Goal: Find specific page/section: Find specific page/section

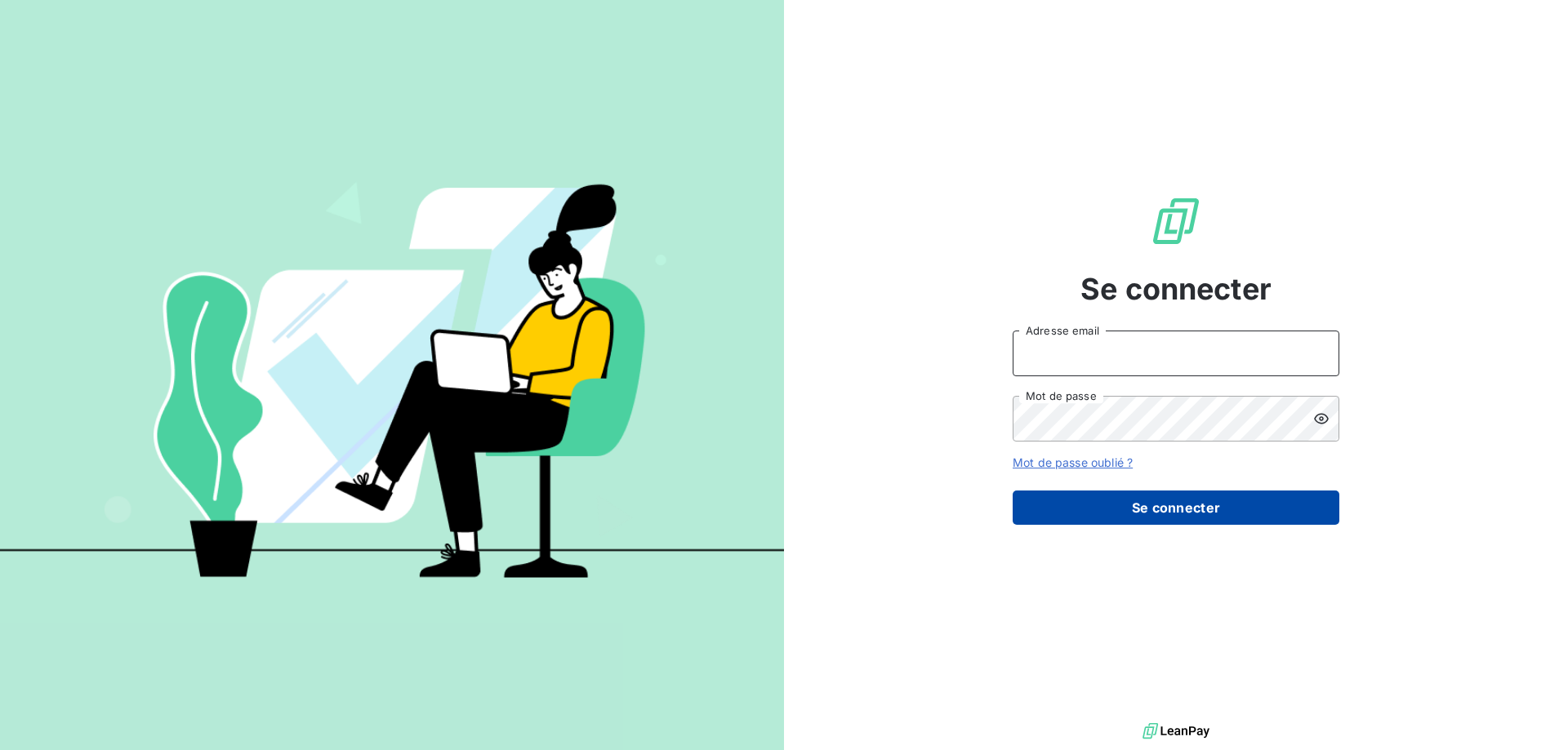
type input "[PERSON_NAME][EMAIL_ADDRESS][DOMAIN_NAME]"
click at [622, 238] on button "Se connecter" at bounding box center [1176, 507] width 327 height 35
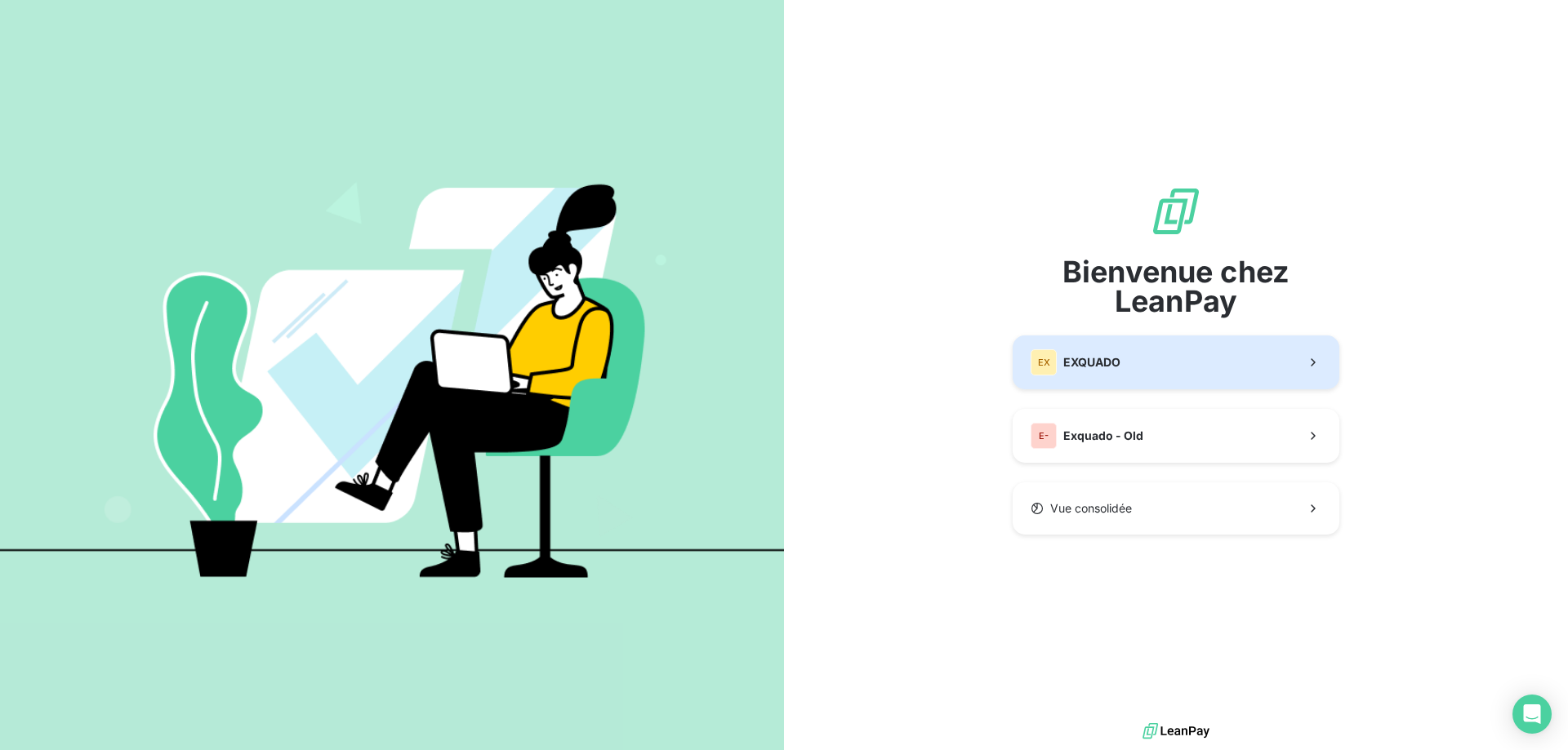
click at [622, 238] on span "EXQUADO" at bounding box center [1091, 362] width 57 height 16
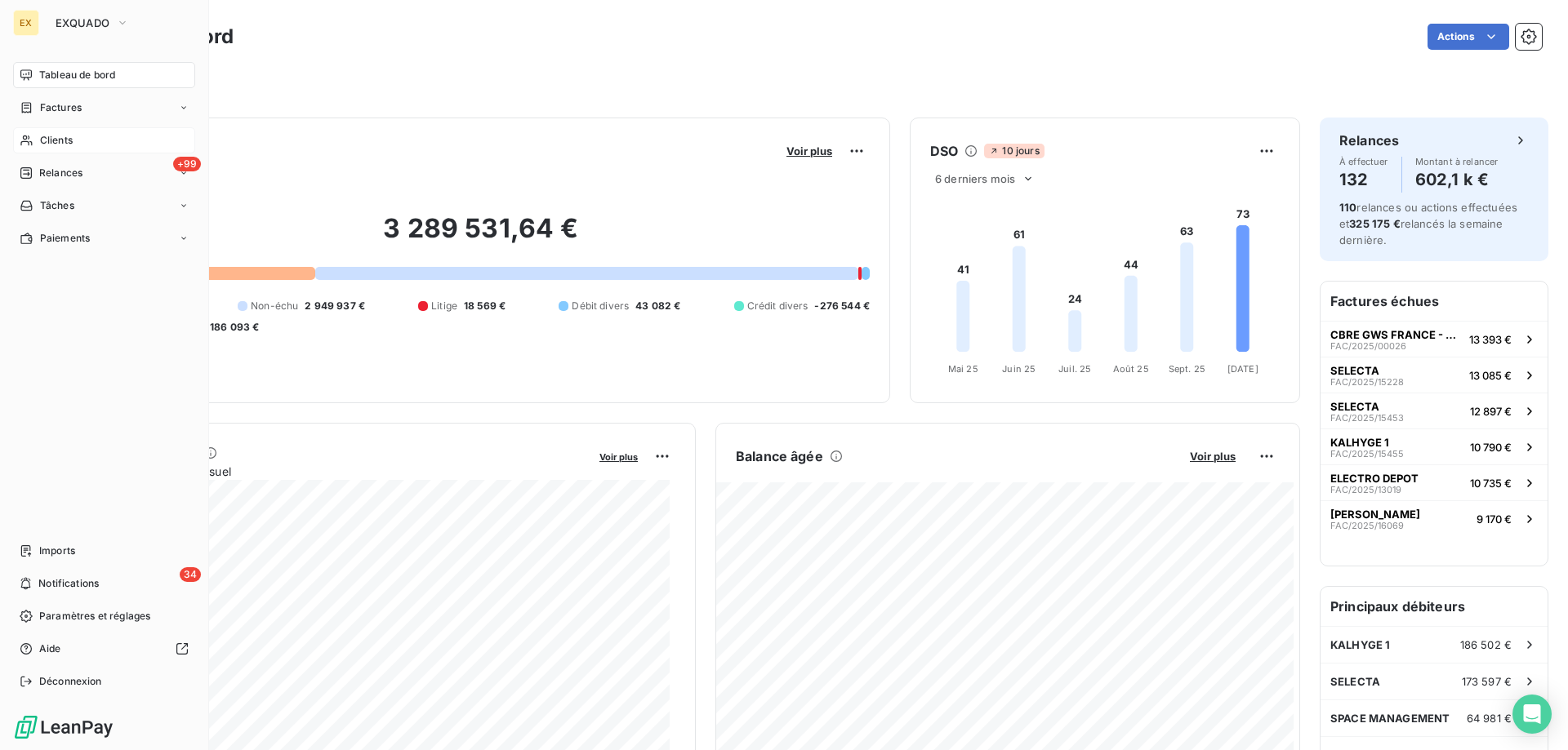
click at [42, 141] on span "Clients" at bounding box center [56, 141] width 33 height 15
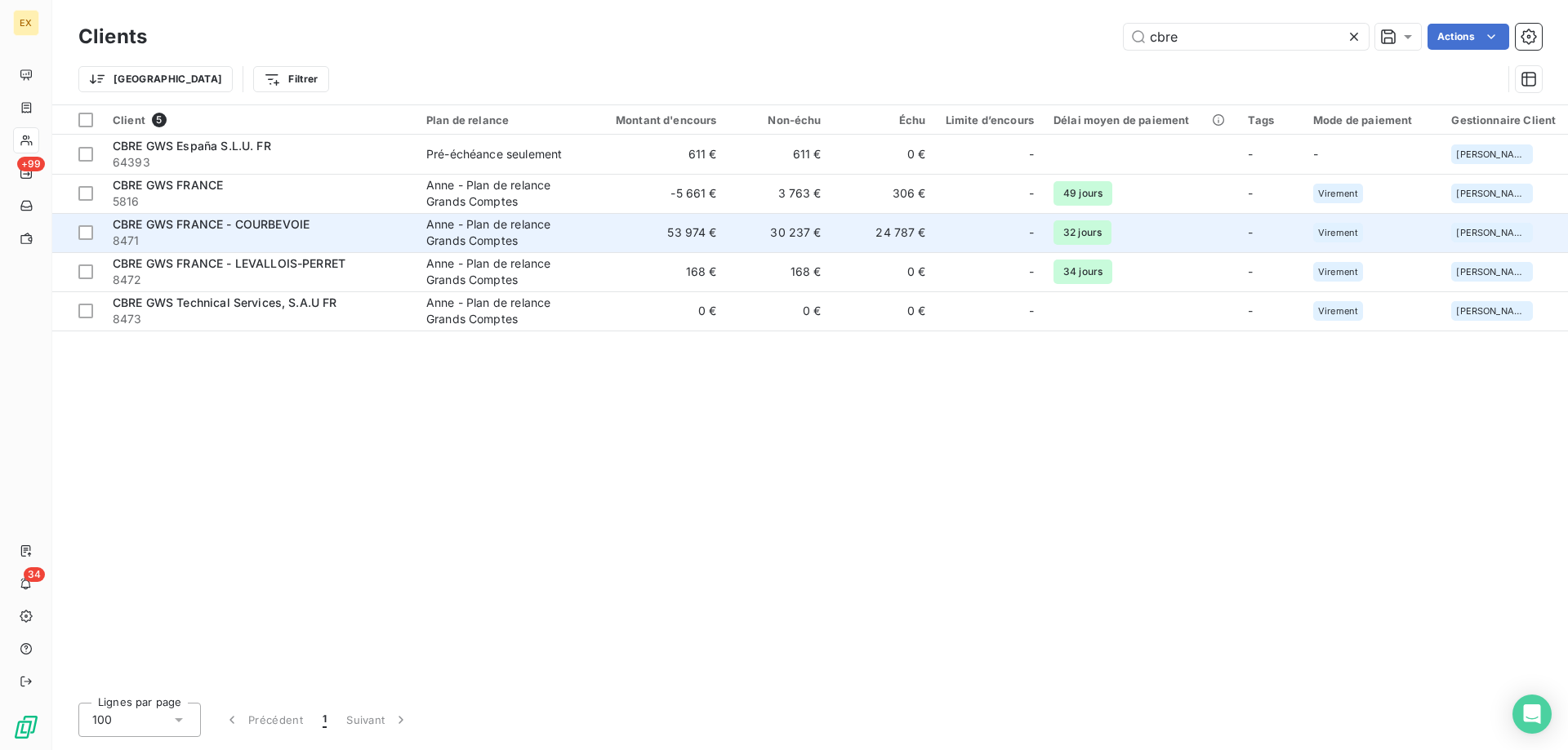
type input "cbre"
click at [310, 225] on span "CBRE GWS FRANCE - COURBEVOIE" at bounding box center [211, 224] width 197 height 14
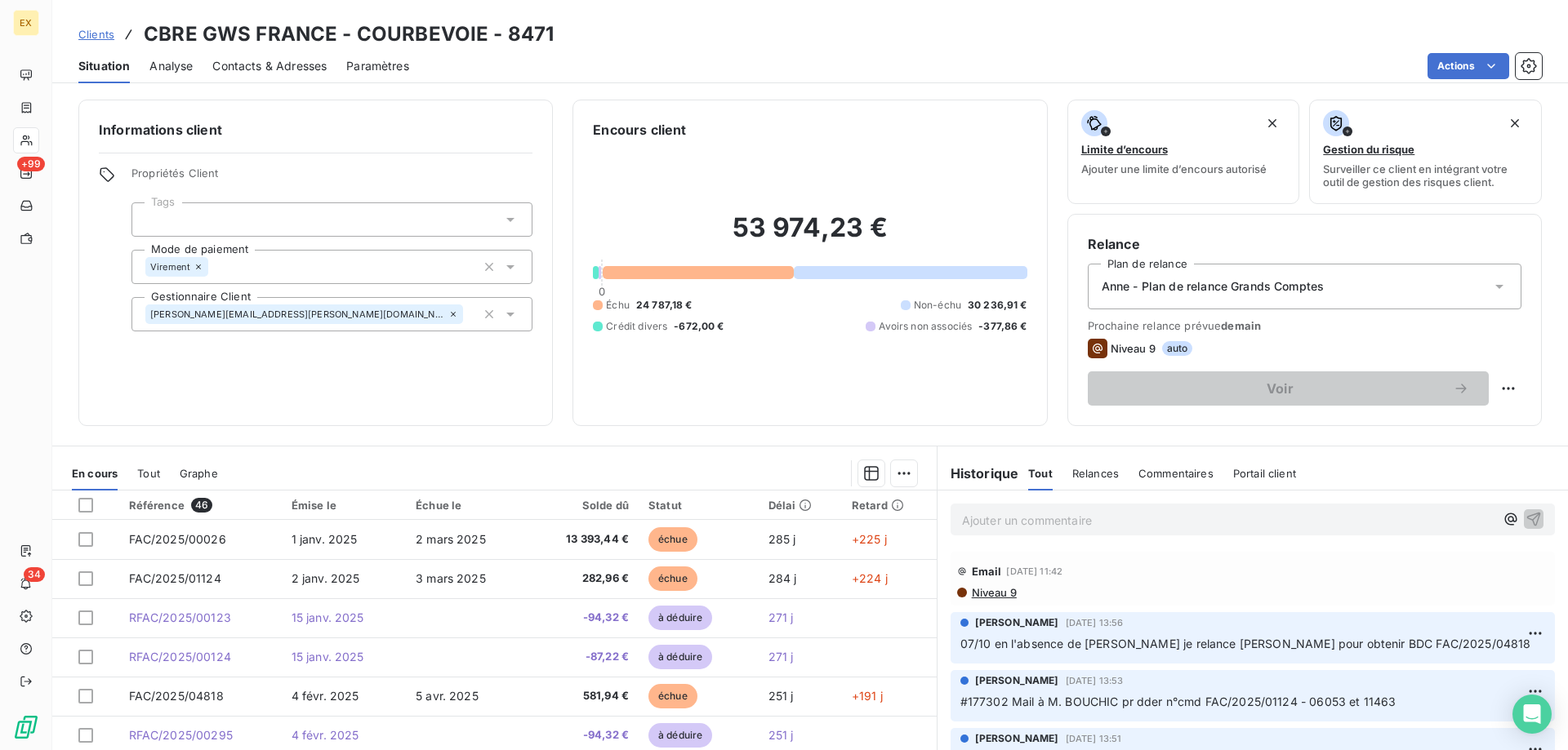
click at [119, 37] on div "Clients CBRE GWS FRANCE - COURBEVOIE - 8471" at bounding box center [315, 34] width 475 height 29
click at [106, 37] on span "Clients" at bounding box center [96, 35] width 35 height 13
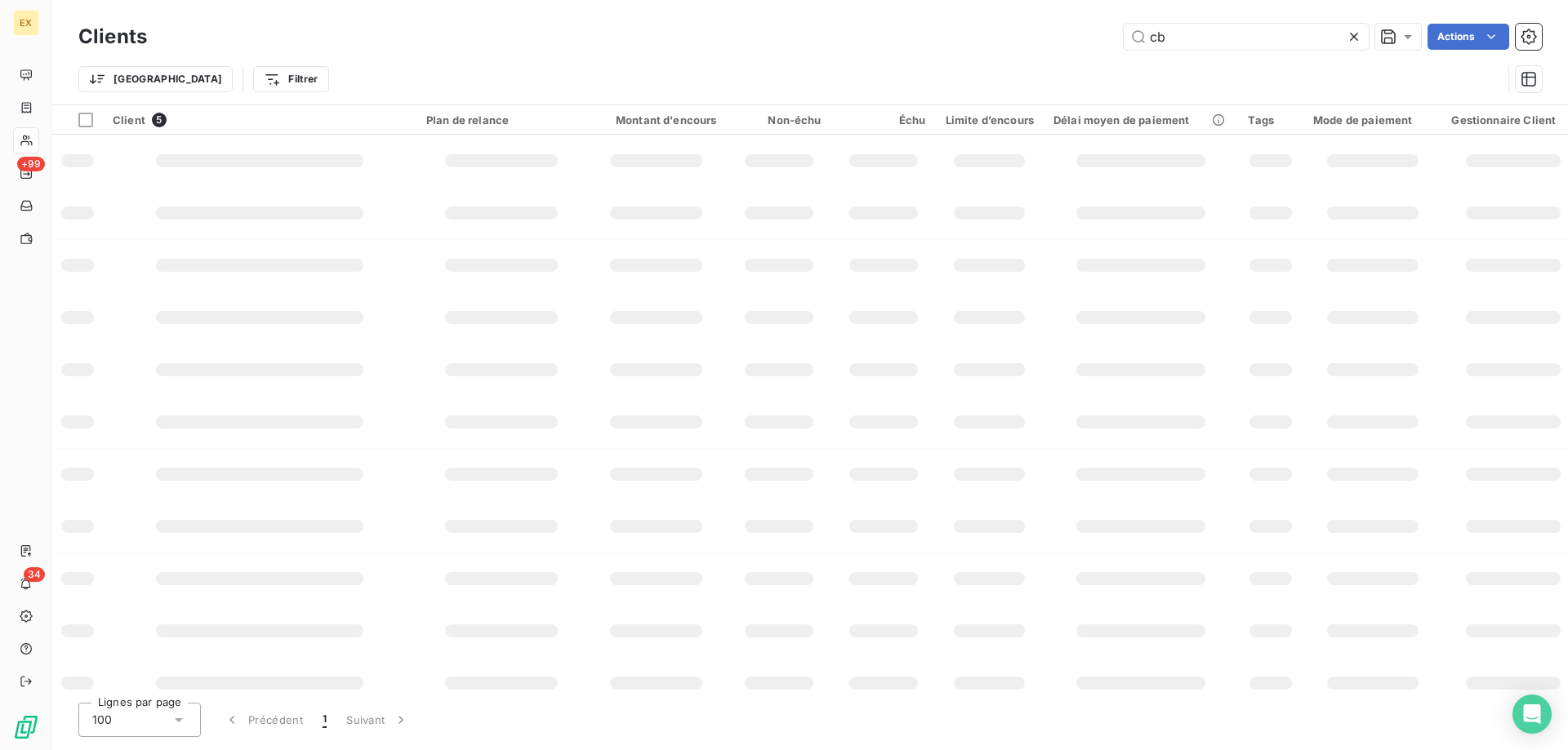
type input "c"
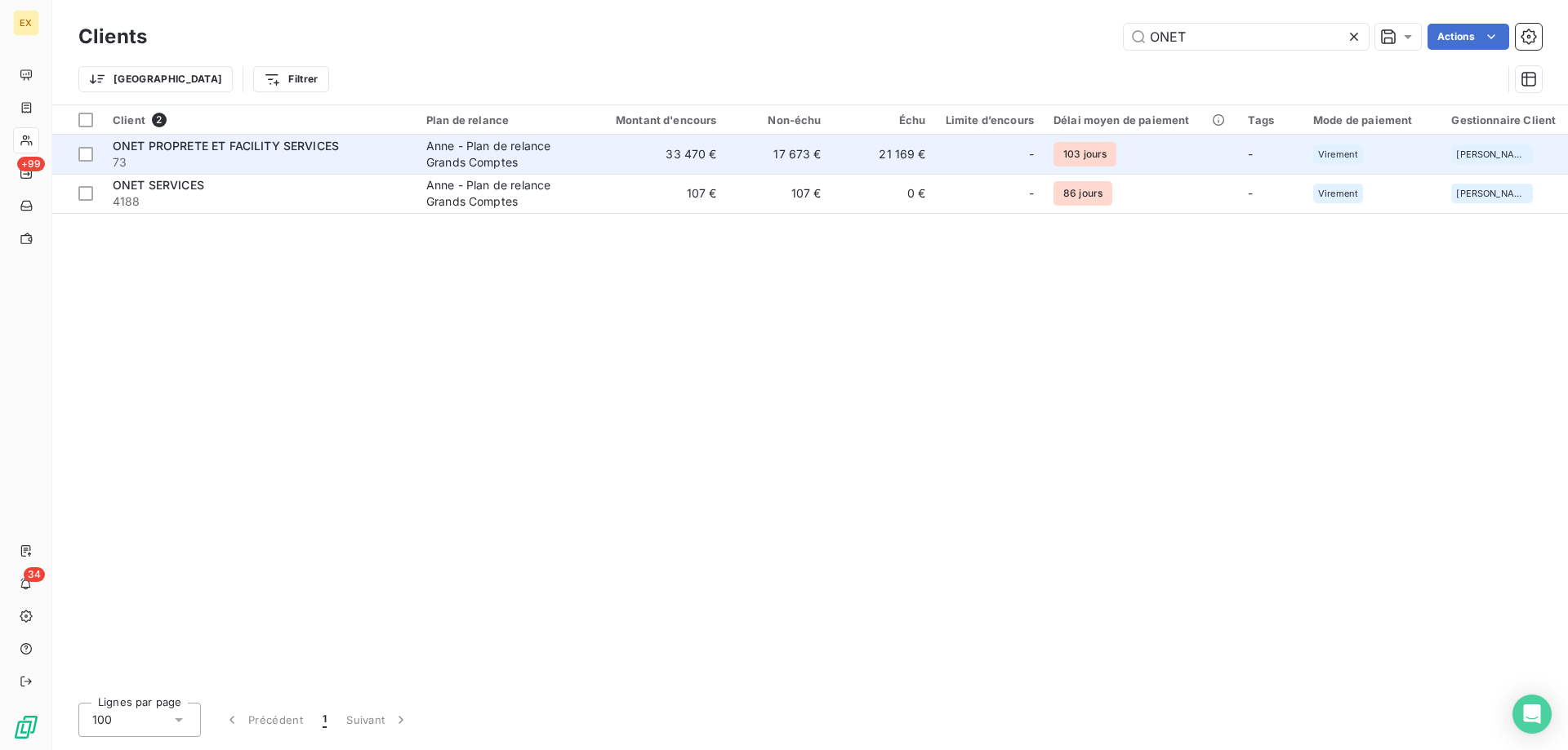
type input "ONET"
click at [464, 141] on div "Anne - Plan de relance Grands Comptes" at bounding box center [501, 154] width 150 height 33
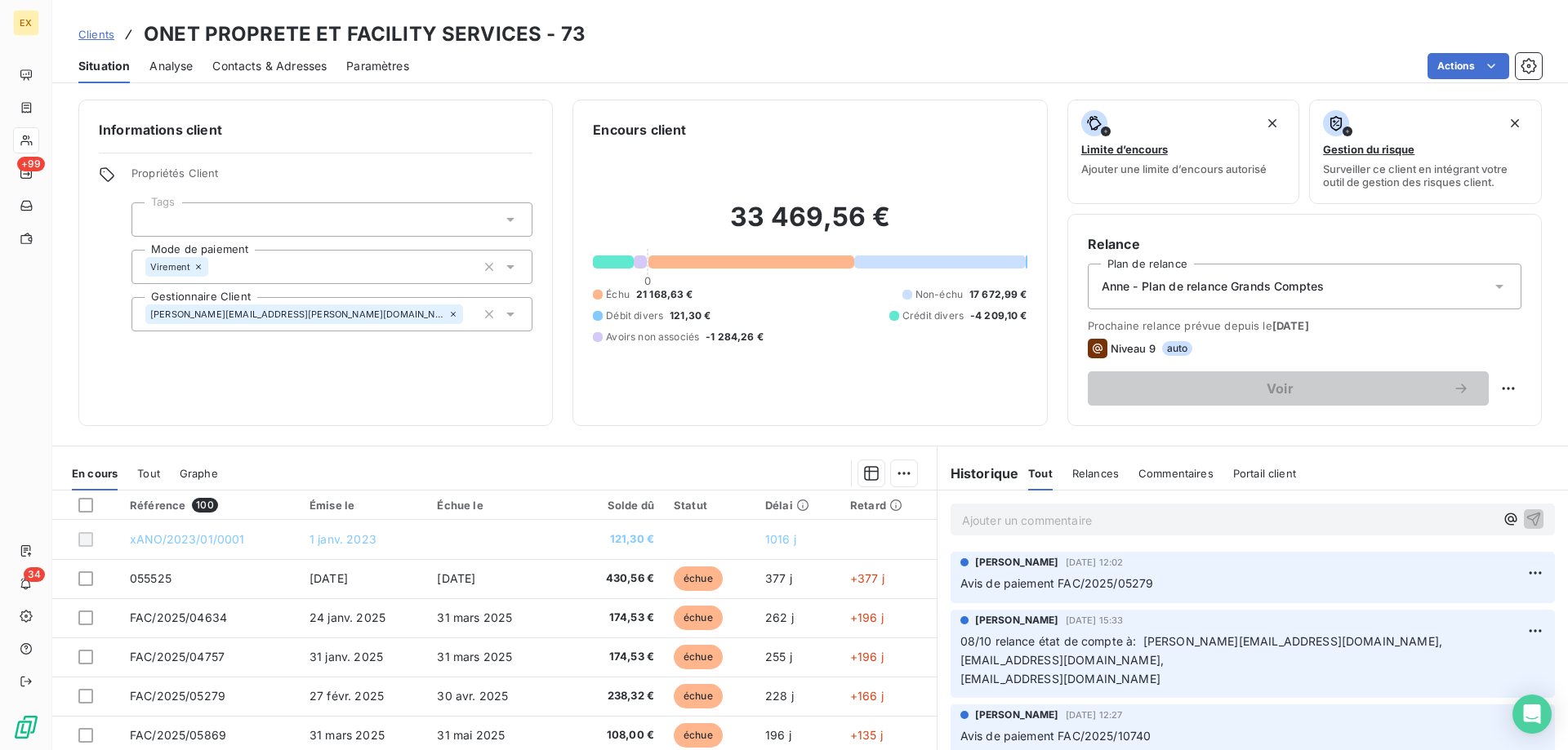
click at [95, 38] on span "Clients" at bounding box center [96, 35] width 35 height 13
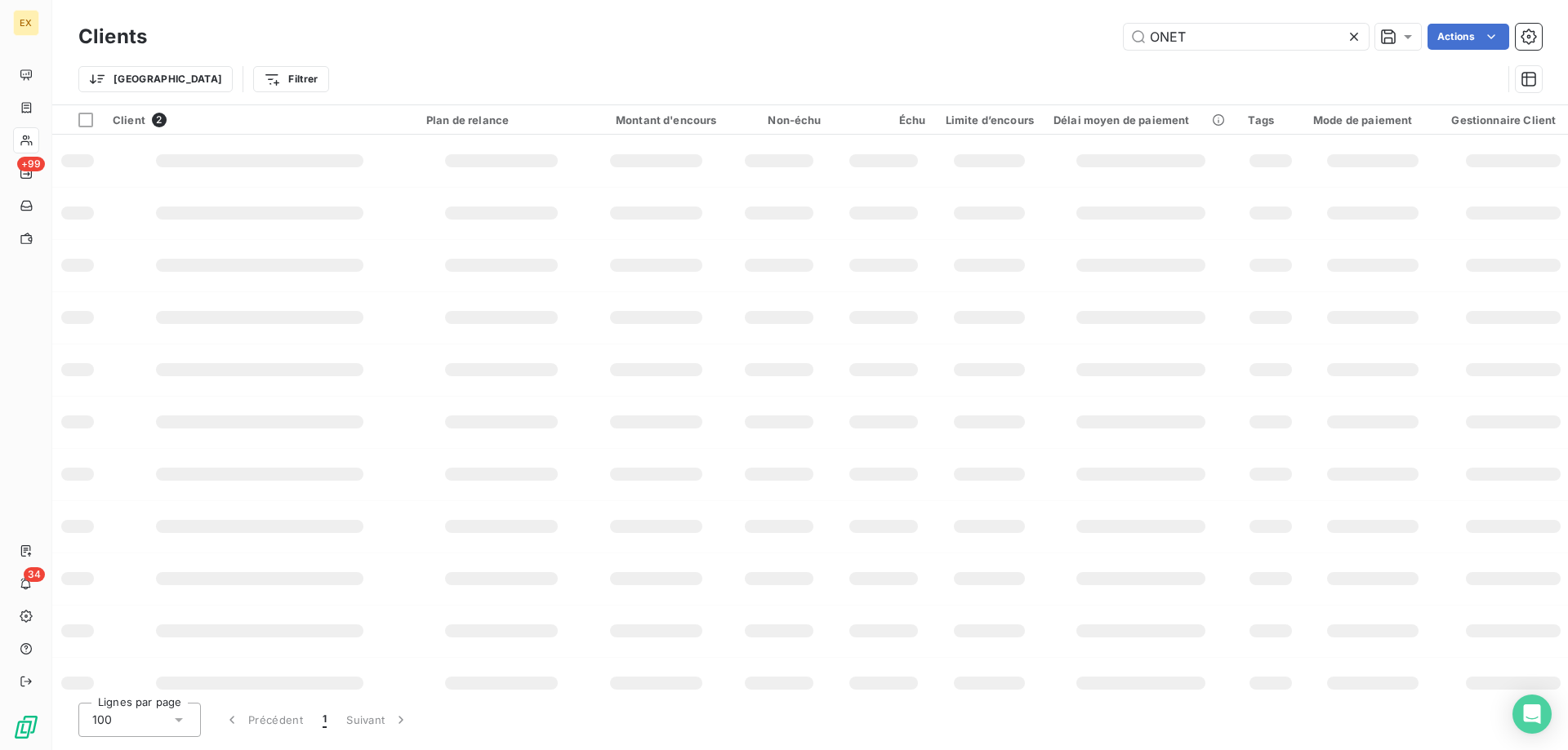
drag, startPoint x: 1205, startPoint y: 25, endPoint x: 1113, endPoint y: 53, distance: 96.2
click at [622, 53] on div "Clients ONET Actions" at bounding box center [810, 36] width 1463 height 35
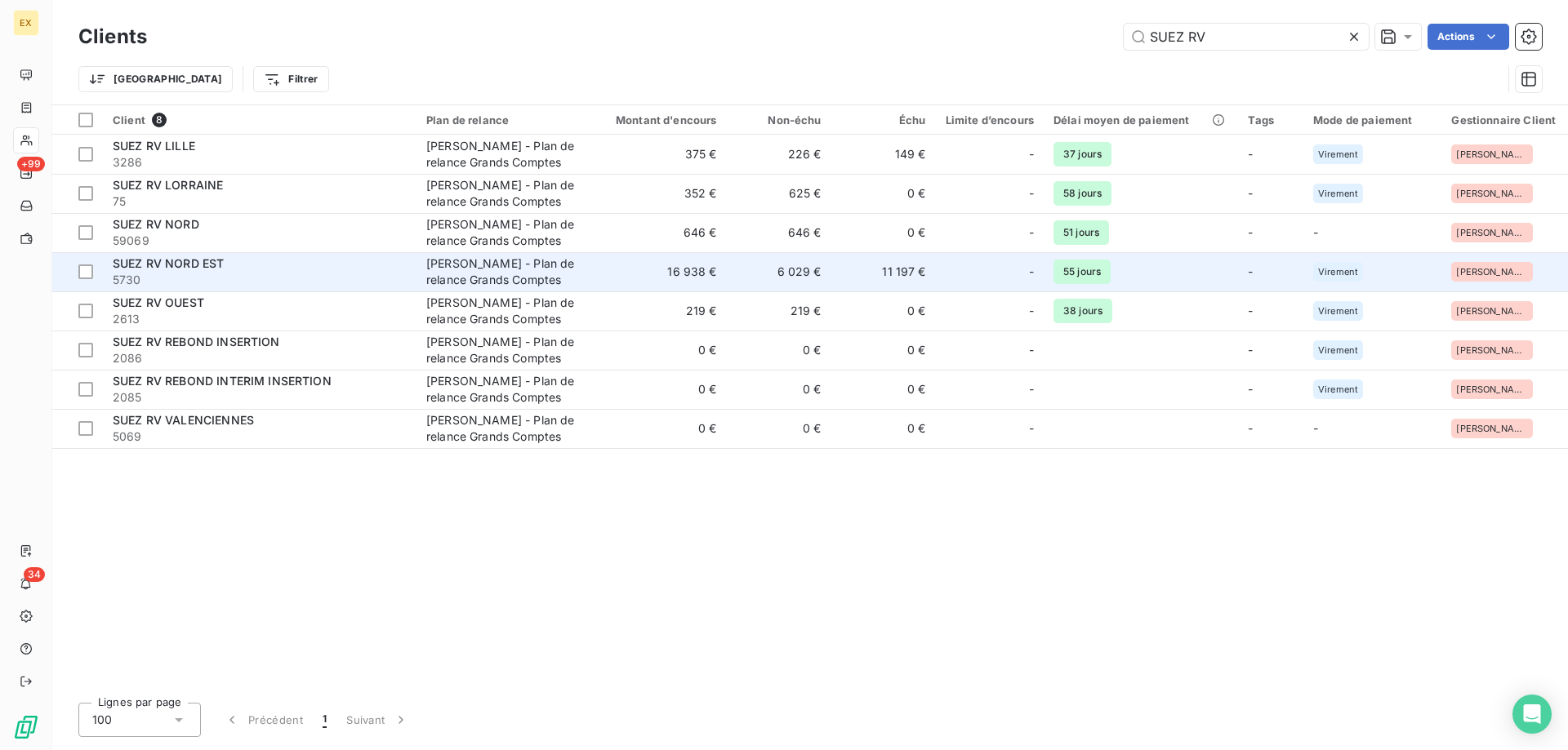
type input "SUEZ RV"
click at [323, 238] on span "5730" at bounding box center [259, 279] width 294 height 16
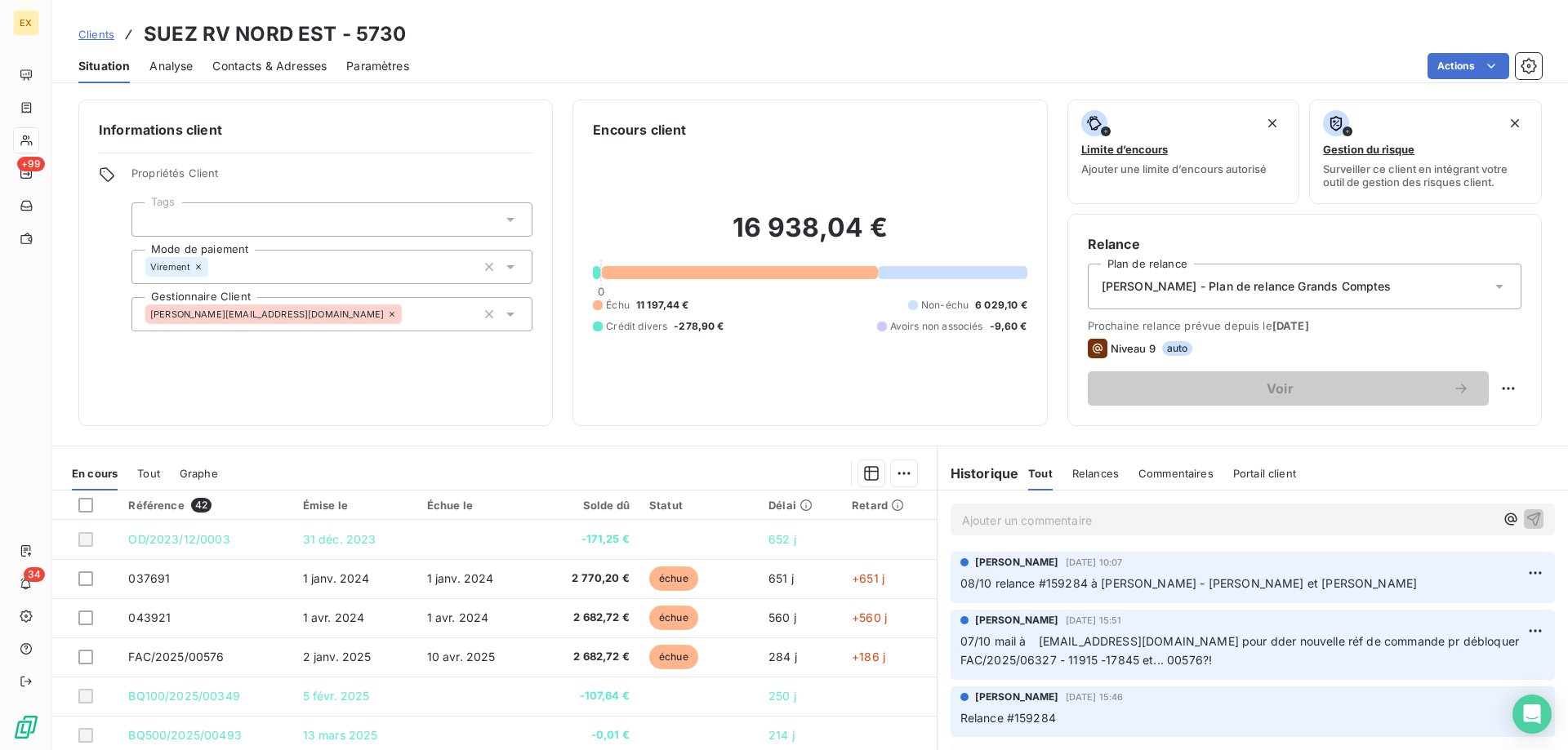
click at [101, 33] on span "Clients" at bounding box center [96, 35] width 35 height 13
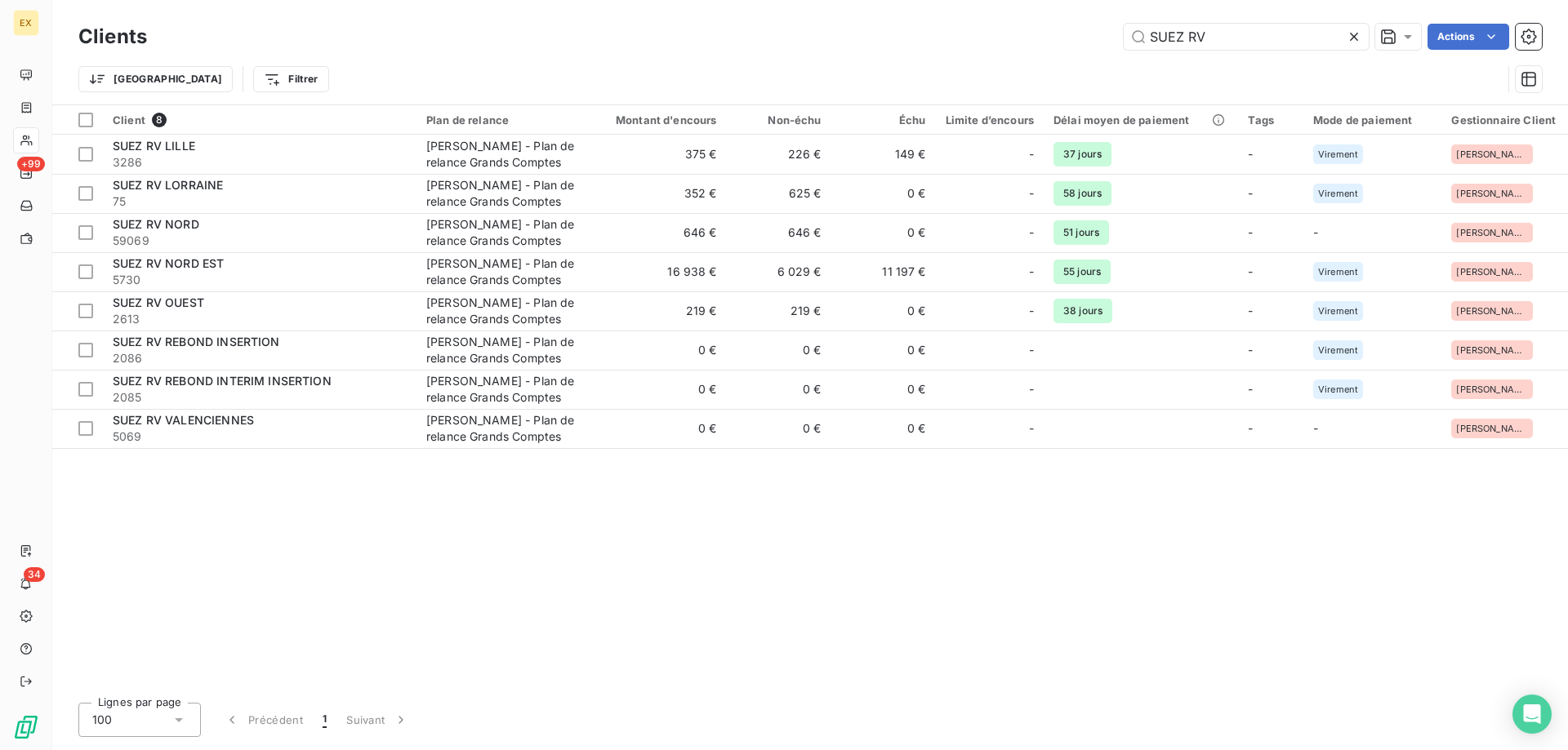
drag, startPoint x: 1218, startPoint y: 49, endPoint x: 1099, endPoint y: 43, distance: 119.2
click at [622, 46] on div "SUEZ RV Actions" at bounding box center [853, 36] width 1375 height 26
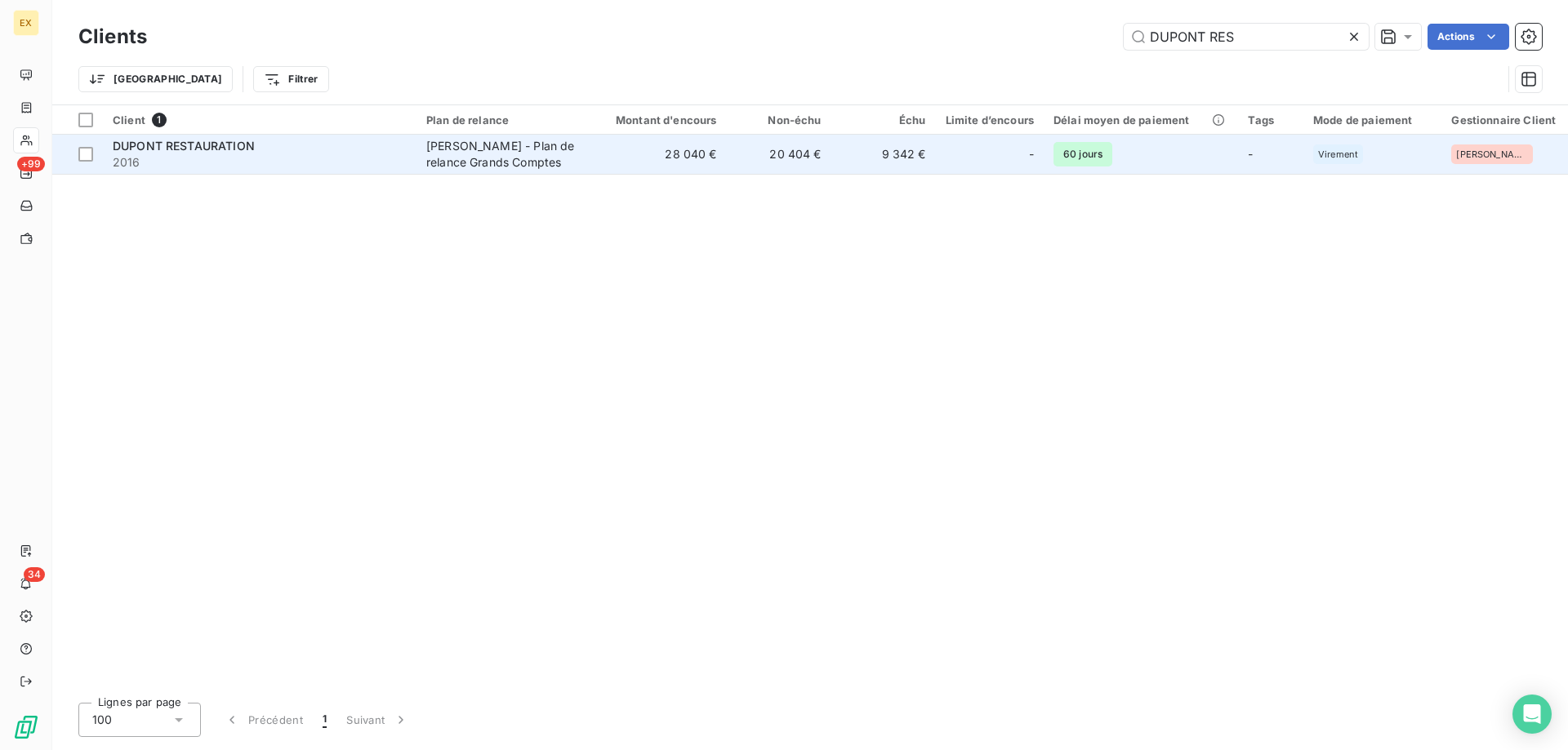
type input "DUPONT RES"
click at [427, 173] on td "[PERSON_NAME] - Plan de relance Grands Comptes" at bounding box center [501, 154] width 170 height 39
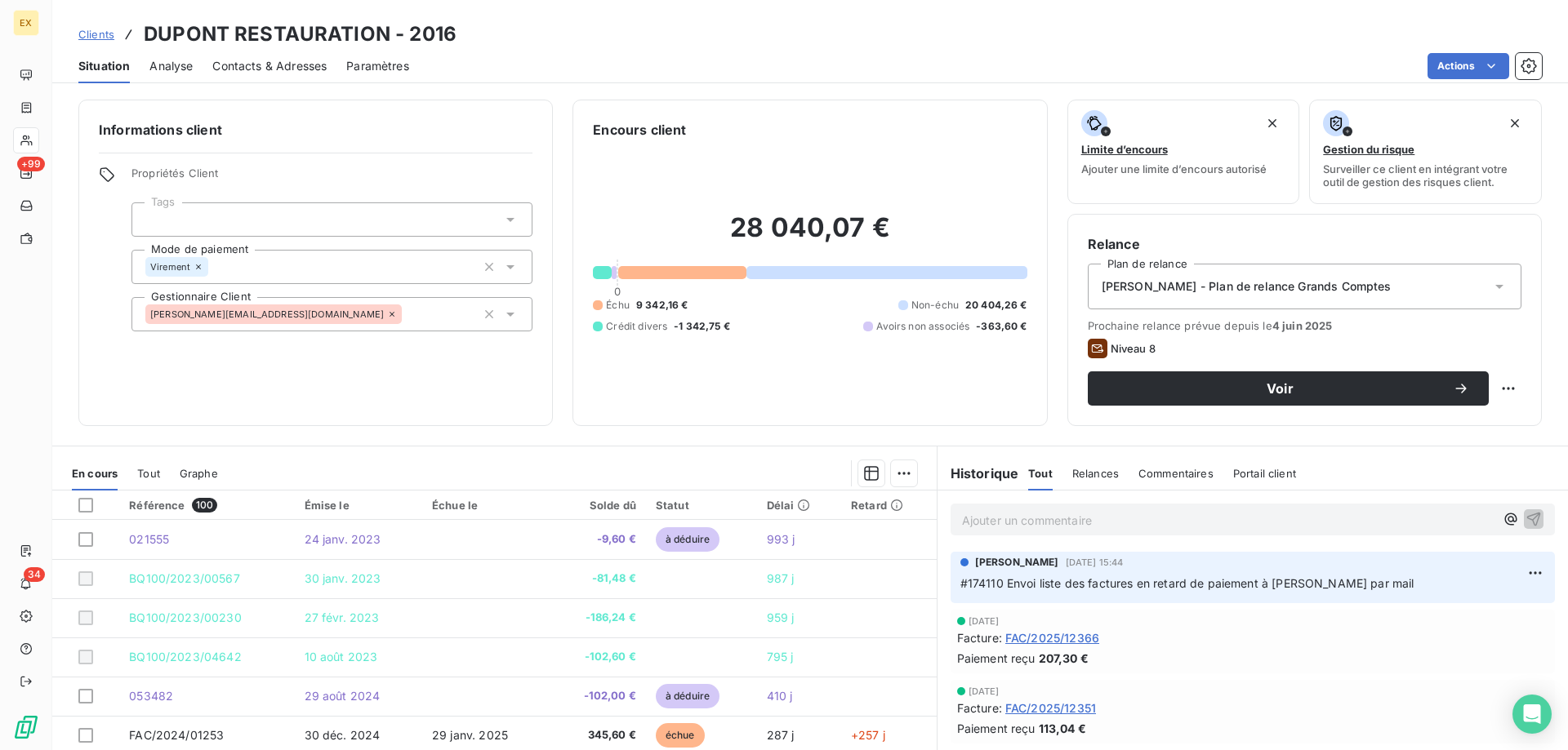
click at [97, 35] on span "Clients" at bounding box center [96, 35] width 35 height 13
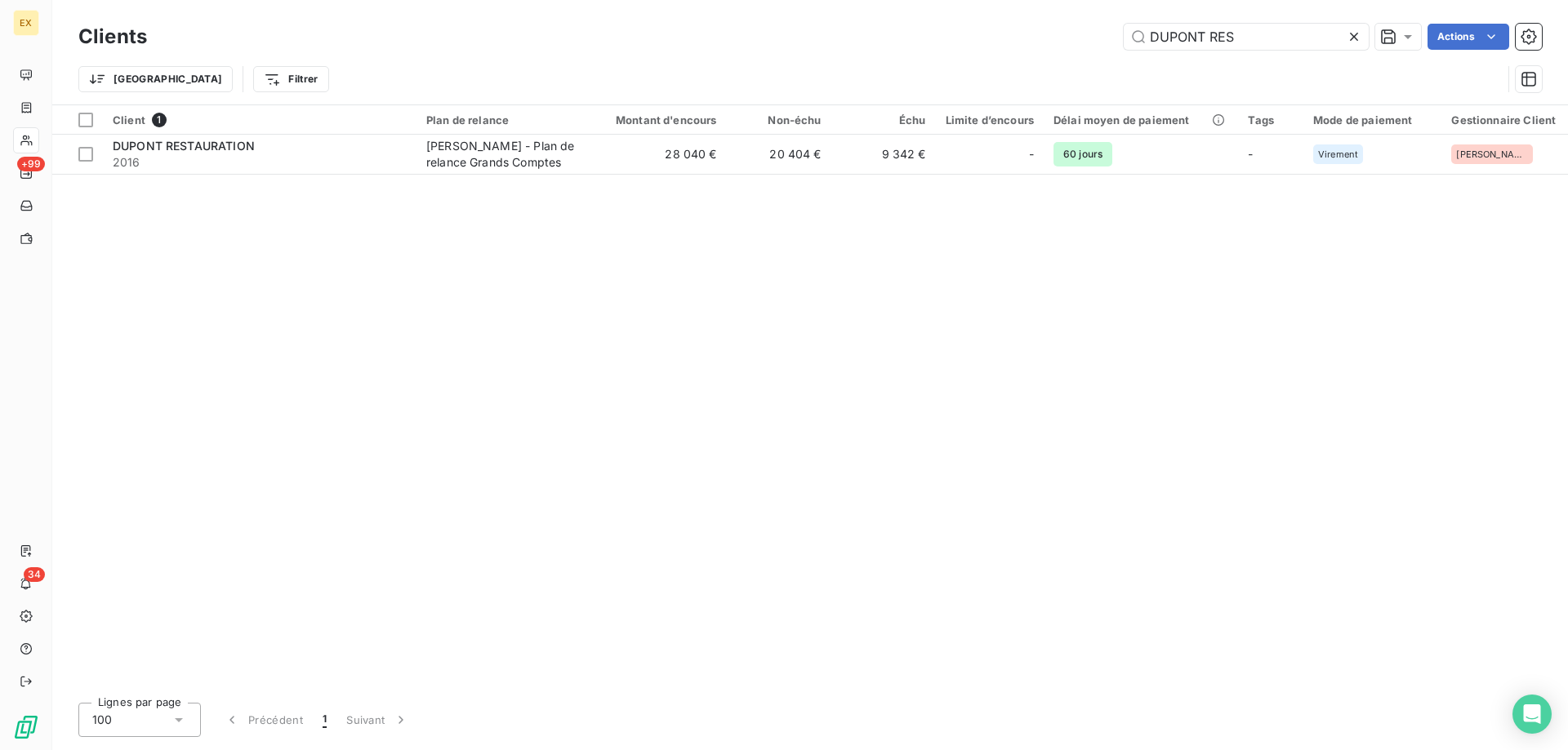
drag, startPoint x: 1236, startPoint y: 41, endPoint x: 1092, endPoint y: 32, distance: 144.3
click at [622, 32] on div "DUPONT RES Actions" at bounding box center [853, 36] width 1375 height 26
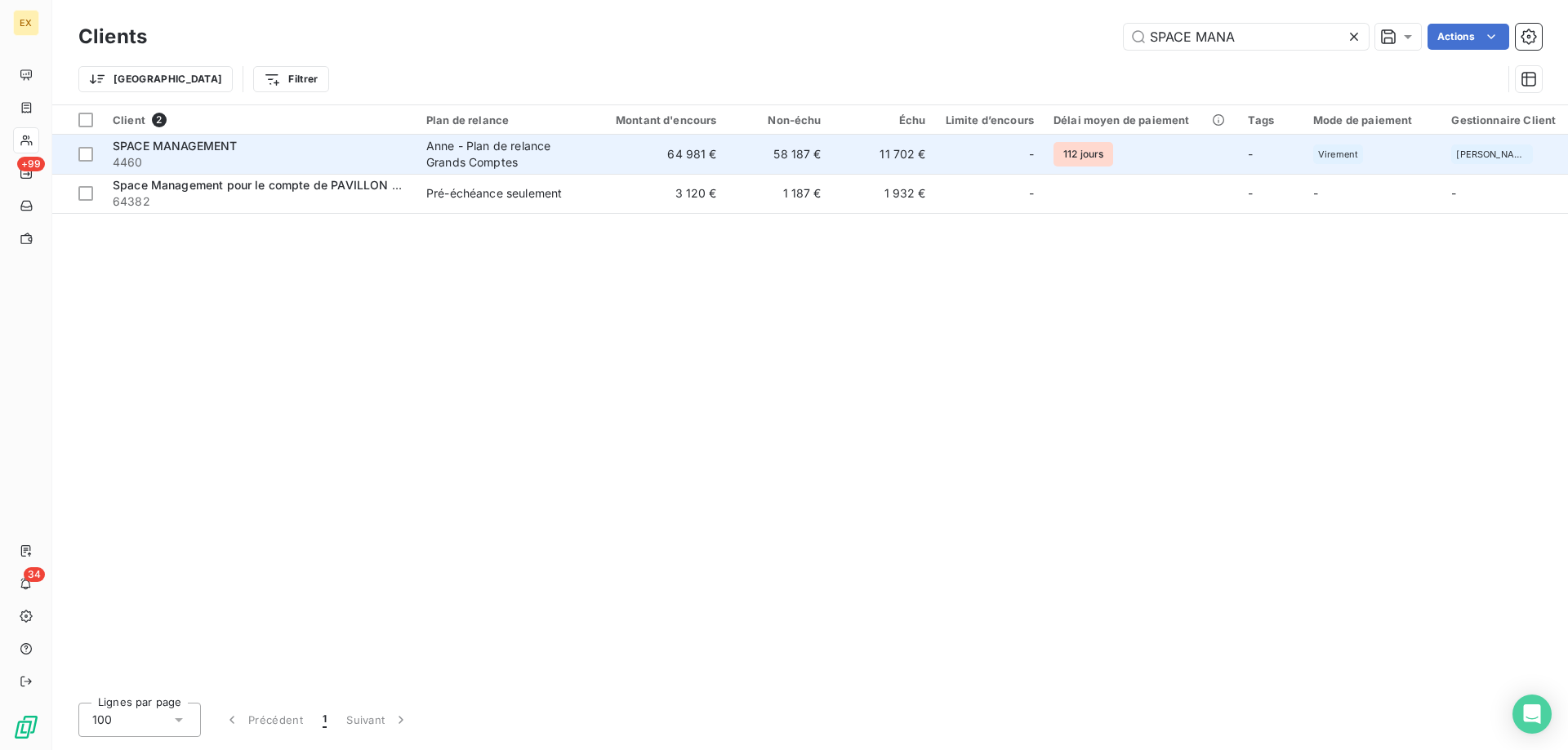
type input "SPACE MANA"
click at [378, 140] on div "SPACE MANAGEMENT" at bounding box center [259, 146] width 294 height 16
